Goal: Download file/media

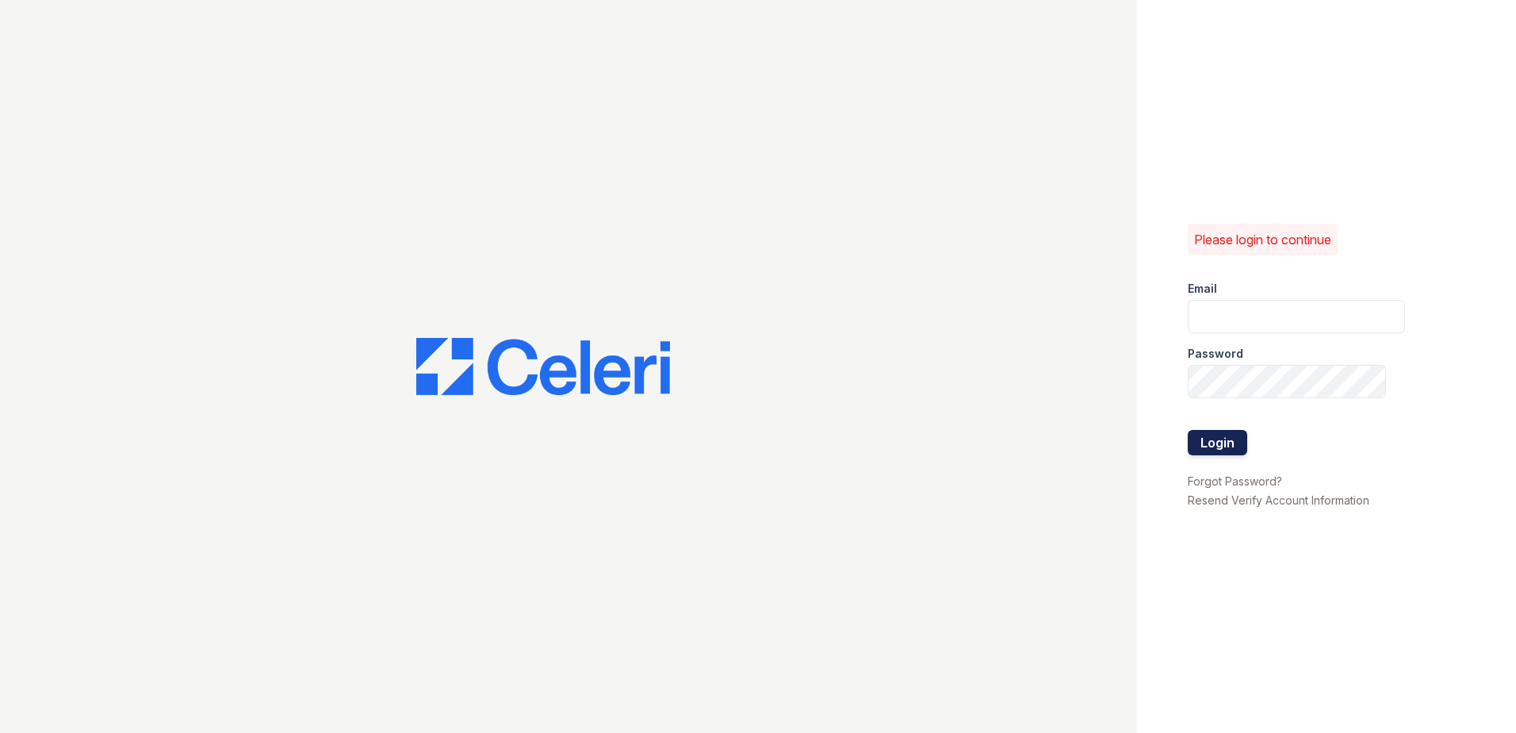
type input "CCarbonell@trinity-pm.com"
click at [1229, 446] on button "Login" at bounding box center [1217, 442] width 59 height 25
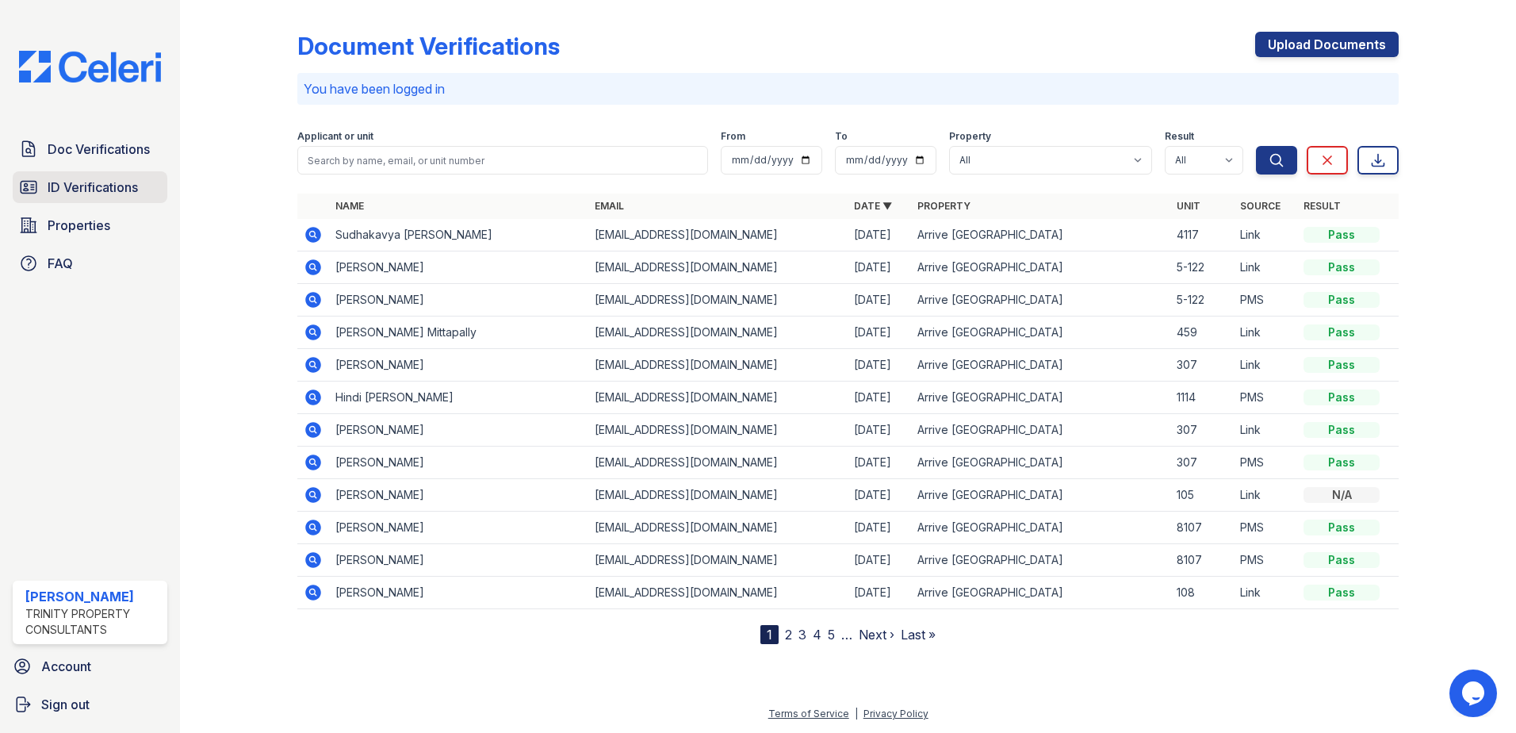
click at [111, 177] on link "ID Verifications" at bounding box center [90, 187] width 155 height 32
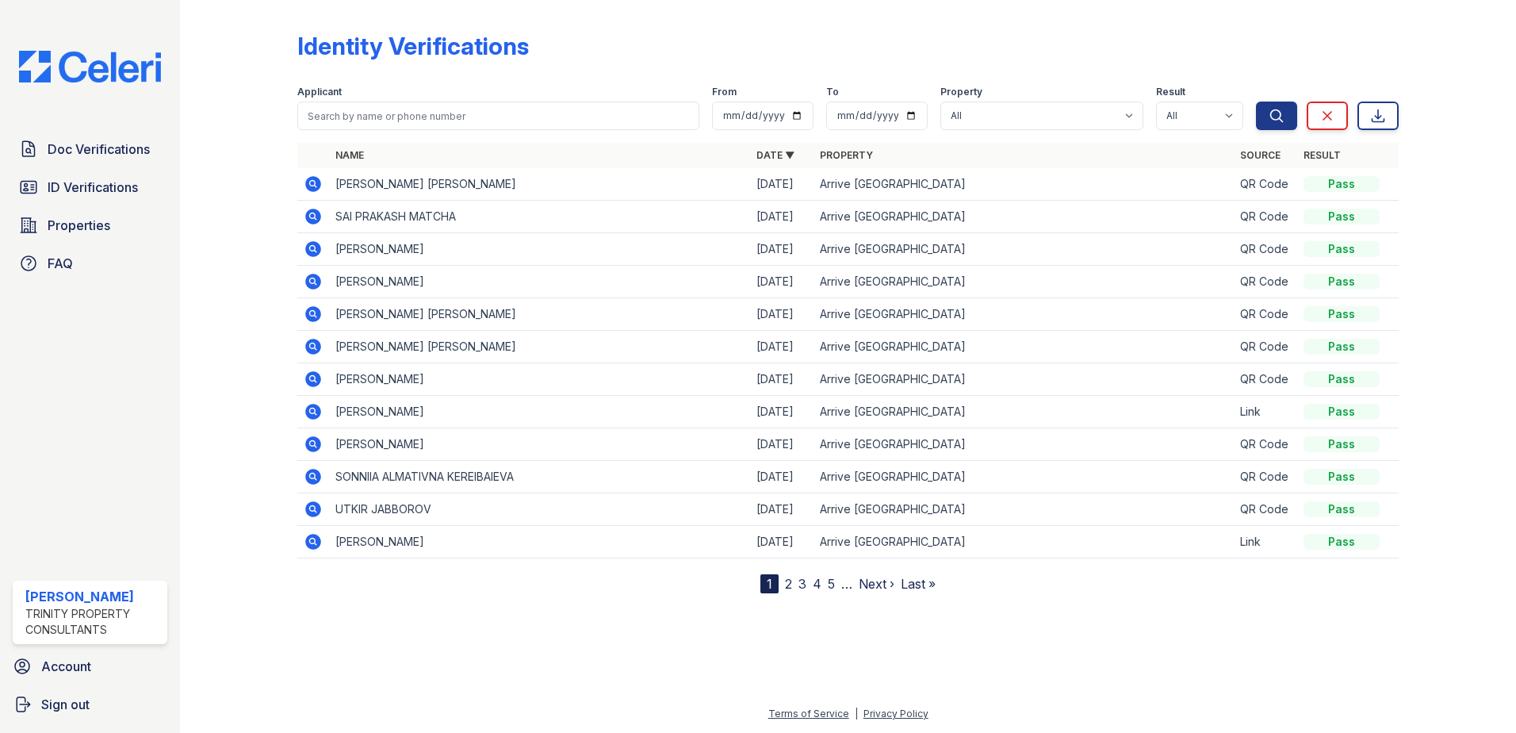
click at [315, 212] on icon at bounding box center [313, 217] width 16 height 16
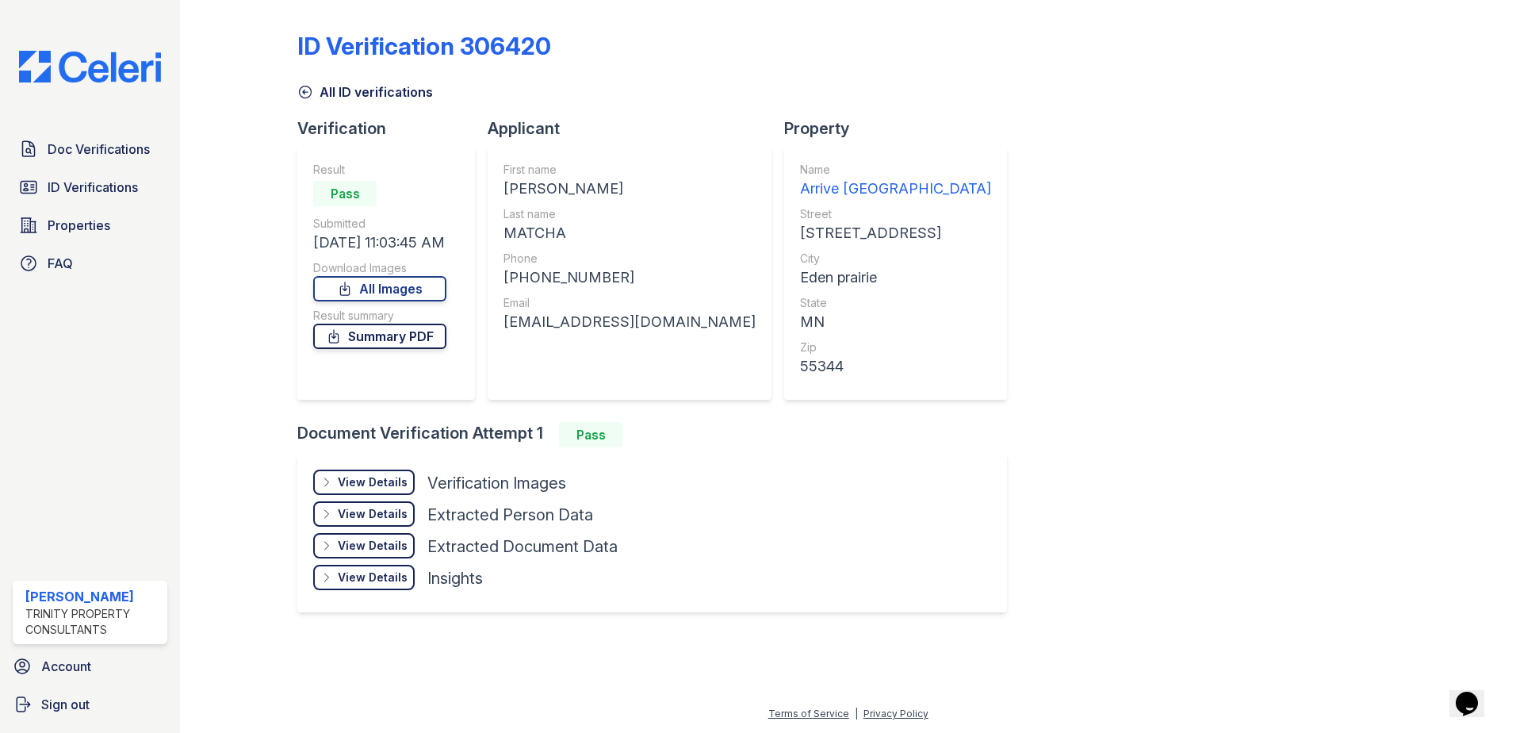
click at [403, 334] on link "Summary PDF" at bounding box center [379, 336] width 133 height 25
click at [79, 186] on span "ID Verifications" at bounding box center [93, 187] width 90 height 19
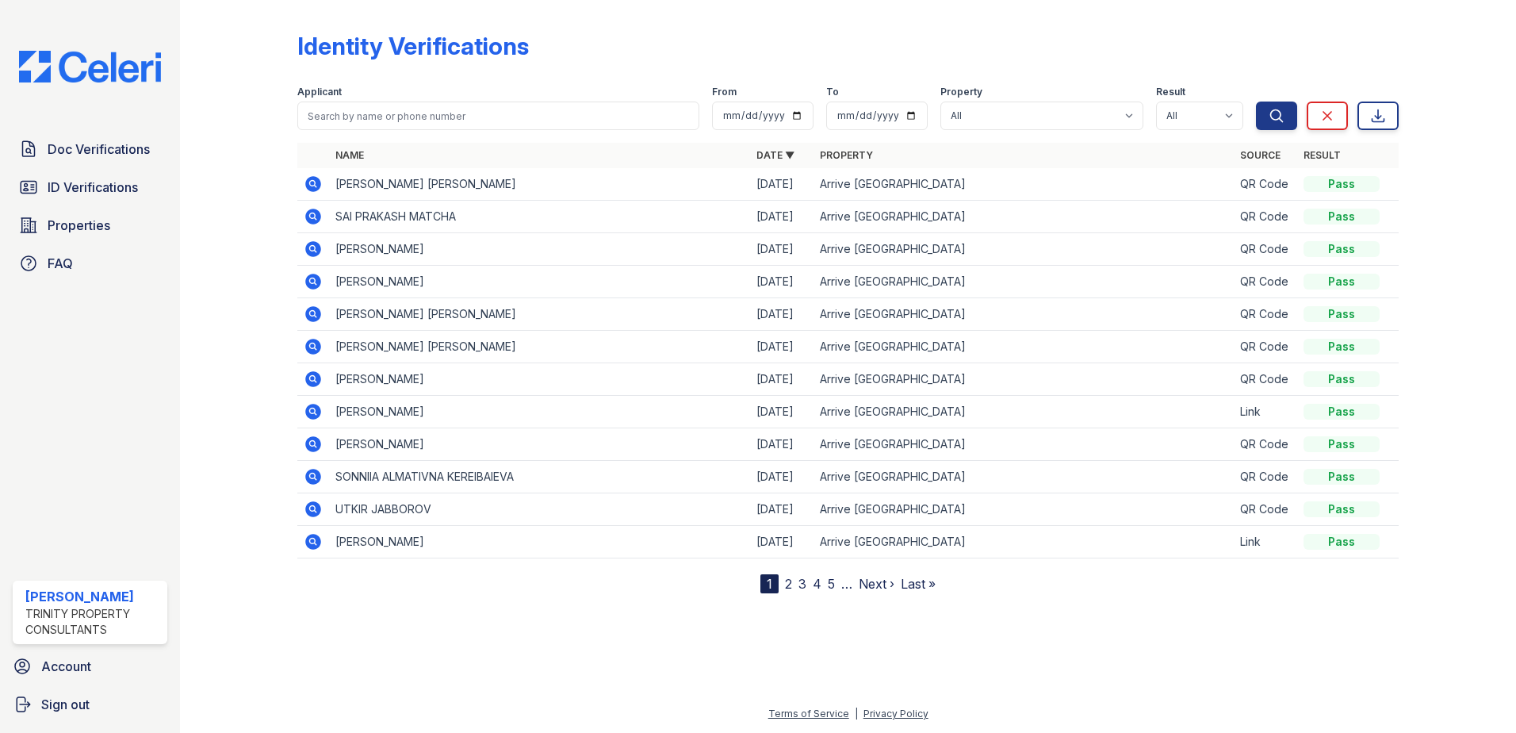
click at [316, 185] on icon at bounding box center [313, 184] width 16 height 16
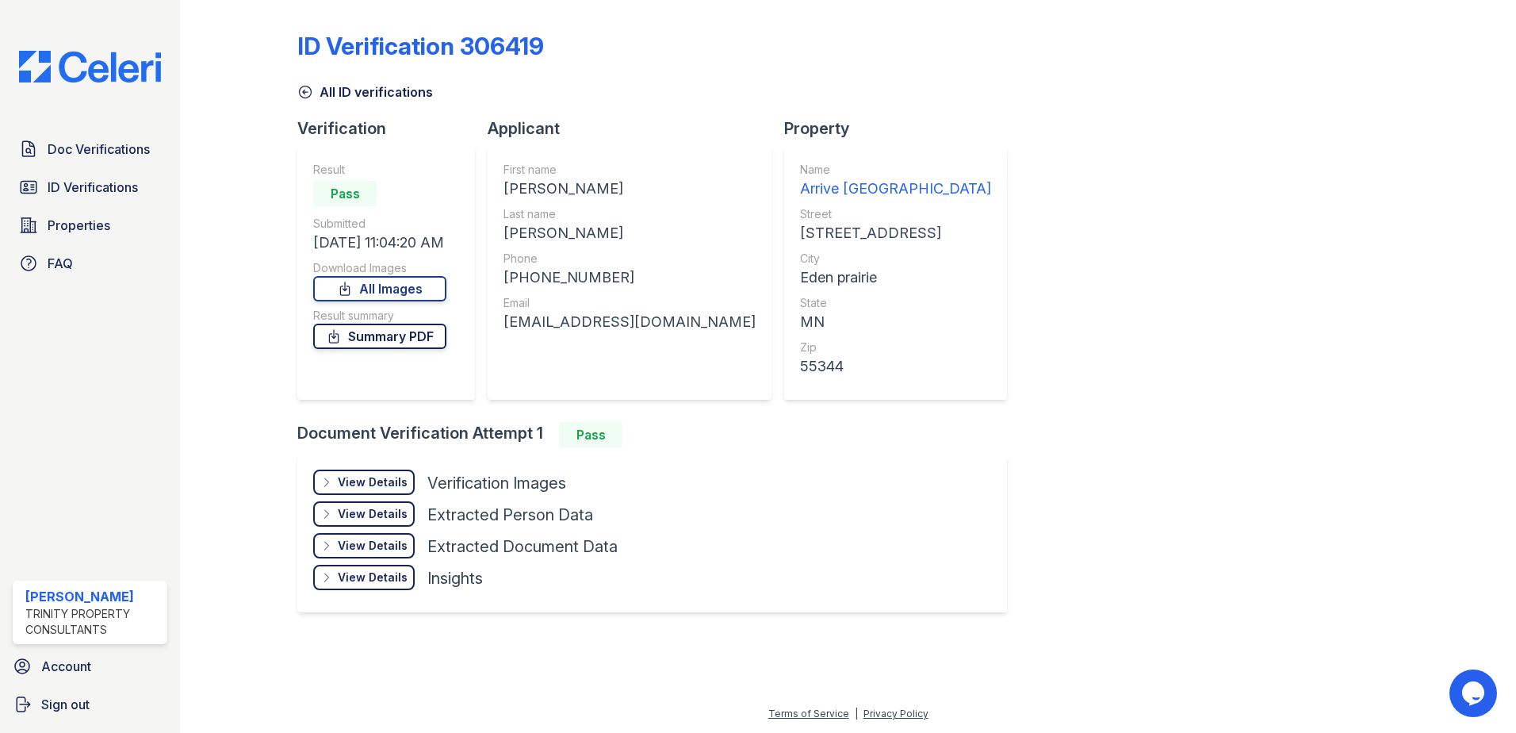
click at [381, 339] on link "Summary PDF" at bounding box center [379, 336] width 133 height 25
click at [376, 277] on link "All Images" at bounding box center [379, 288] width 133 height 25
